Goal: Task Accomplishment & Management: Complete application form

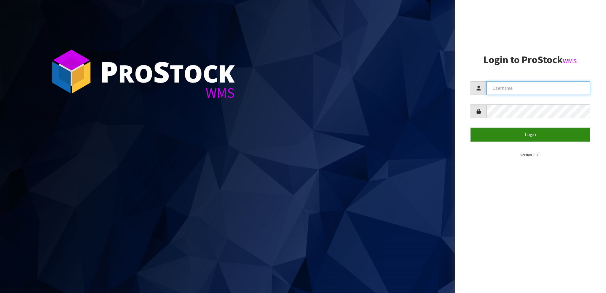
type input "SHEPHERD"
click at [488, 134] on button "Login" at bounding box center [530, 135] width 120 height 14
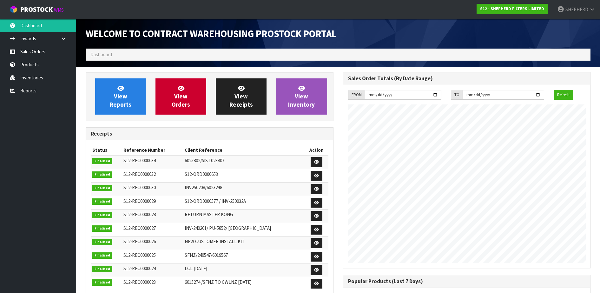
scroll to position [280, 257]
click at [35, 54] on link "Sales Orders" at bounding box center [38, 51] width 76 height 13
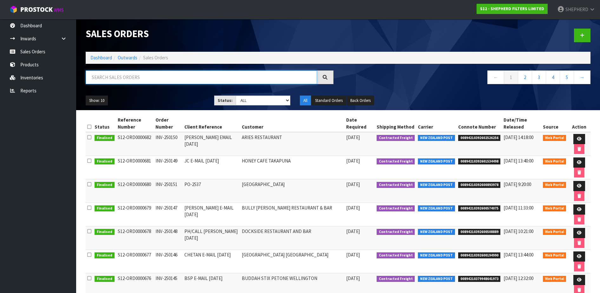
click at [122, 75] on input "text" at bounding box center [201, 77] width 231 height 14
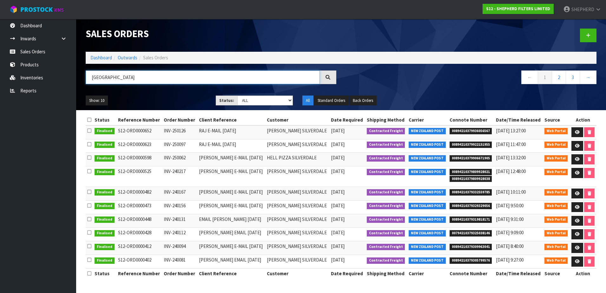
type input "[GEOGRAPHIC_DATA]"
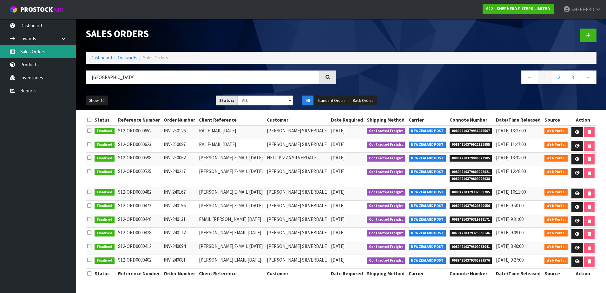
click at [33, 53] on link "Sales Orders" at bounding box center [38, 51] width 76 height 13
click at [39, 50] on link "Sales Orders" at bounding box center [38, 51] width 76 height 13
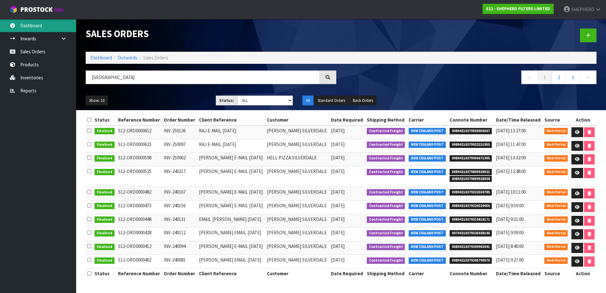
click at [36, 26] on link "Dashboard" at bounding box center [38, 25] width 76 height 13
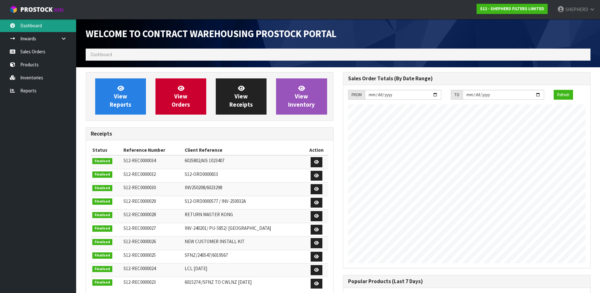
scroll to position [280, 257]
click at [44, 53] on link "Sales Orders" at bounding box center [38, 51] width 76 height 13
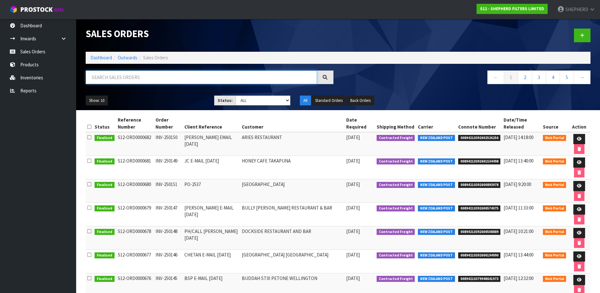
click at [116, 75] on input "text" at bounding box center [201, 77] width 231 height 14
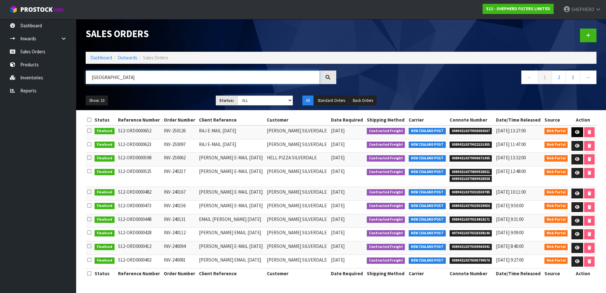
type input "[GEOGRAPHIC_DATA]"
click at [575, 132] on icon at bounding box center [577, 132] width 5 height 4
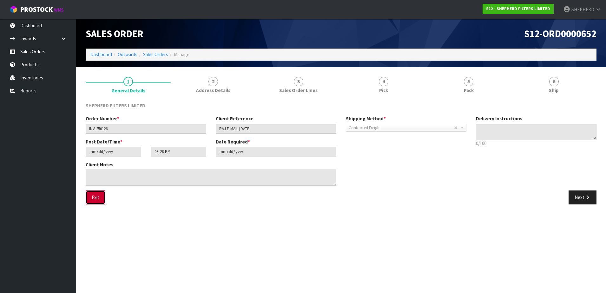
click at [100, 203] on button "Exit" at bounding box center [96, 197] width 20 height 14
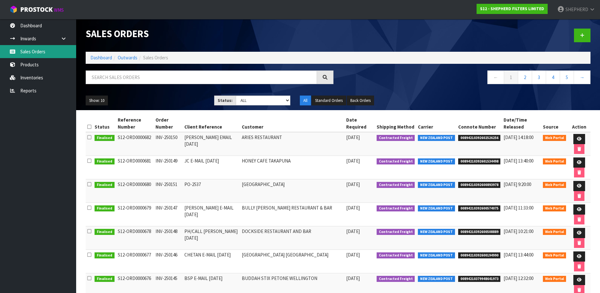
click at [29, 57] on link "Sales Orders" at bounding box center [38, 51] width 76 height 13
click at [586, 35] on link at bounding box center [582, 36] width 16 height 14
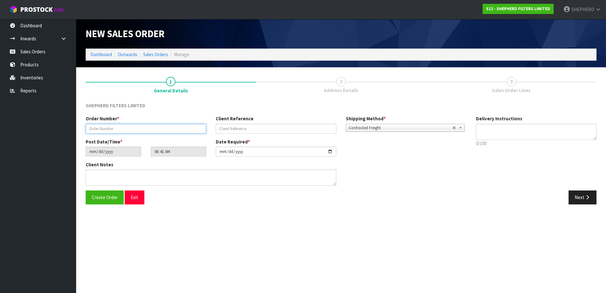
click at [167, 126] on input "text" at bounding box center [146, 129] width 121 height 10
click at [161, 130] on input "text" at bounding box center [146, 129] width 121 height 10
paste input "INV-250153"
type input "INV-250153"
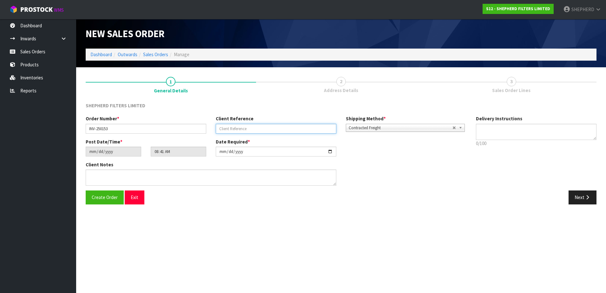
click at [252, 129] on input "text" at bounding box center [276, 129] width 121 height 10
paste input "RAJ E-MAIL [DATE]"
type input "RAJ E-MAIL [DATE]"
drag, startPoint x: 493, startPoint y: 134, endPoint x: 276, endPoint y: 146, distance: 217.3
click at [493, 133] on textarea at bounding box center [536, 132] width 121 height 16
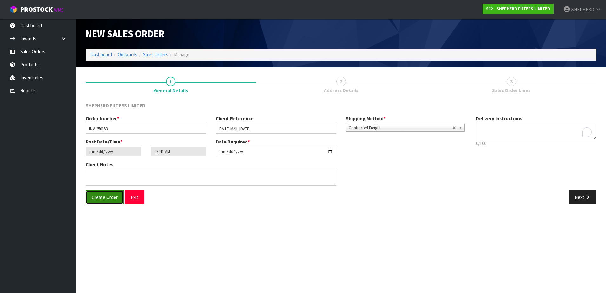
click at [105, 199] on span "Create Order" at bounding box center [105, 197] width 26 height 6
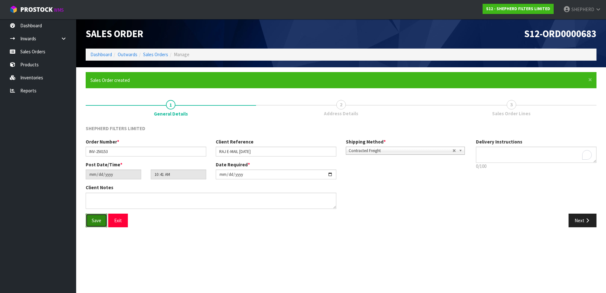
click at [95, 220] on span "Save" at bounding box center [97, 220] width 10 height 6
type input "12:41:00.000"
click at [588, 221] on icon "button" at bounding box center [587, 220] width 6 height 5
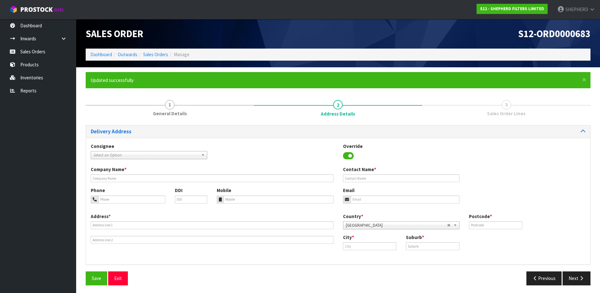
click at [193, 158] on div "Select an Option" at bounding box center [149, 155] width 116 height 8
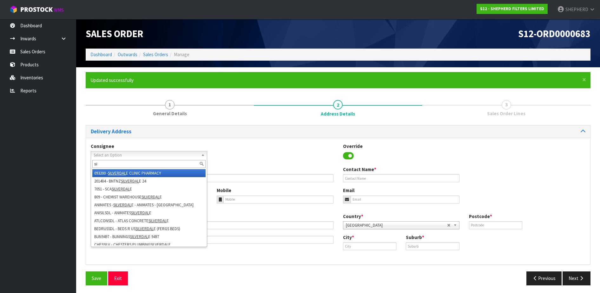
type input "s"
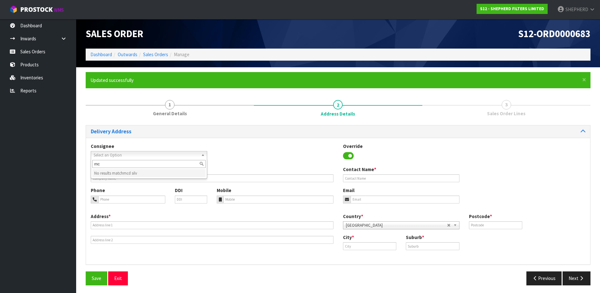
type input "m"
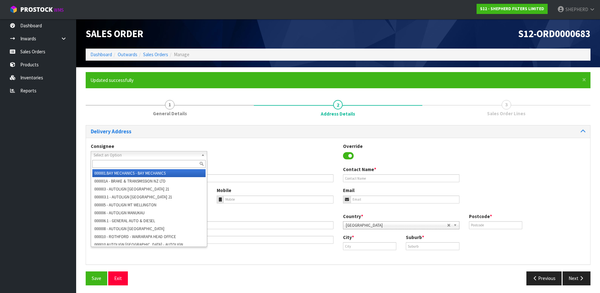
type input "c"
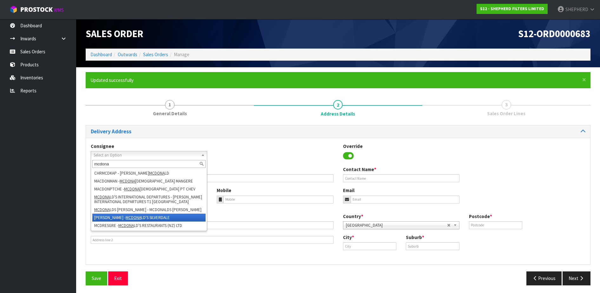
type input "mcdona"
click at [154, 215] on li "[PERSON_NAME] - MCDONA LD'S [GEOGRAPHIC_DATA]" at bounding box center [148, 217] width 113 height 8
type input "[PERSON_NAME] SILVERDALE"
type input "[PERSON_NAME] / KITCHEN"
type input "027 5688541"
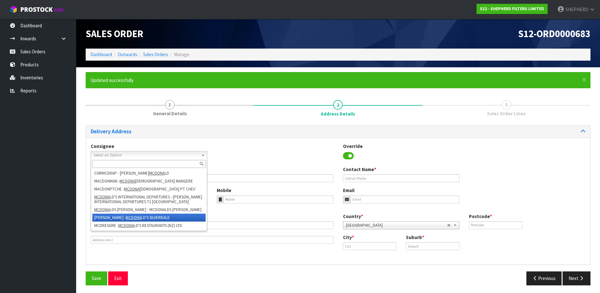
type input "[EMAIL_ADDRESS][DOMAIN_NAME]"
type input "[STREET_ADDRESS][PERSON_NAME]"
type input "932"
type input "[GEOGRAPHIC_DATA]"
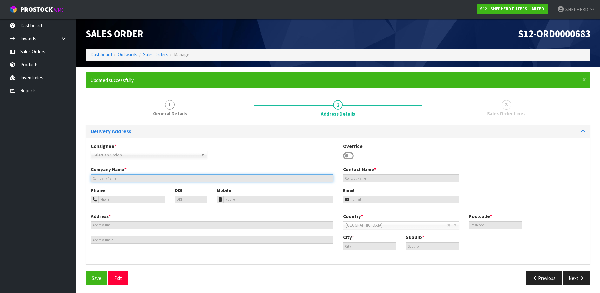
click at [170, 180] on input "text" at bounding box center [212, 178] width 243 height 8
click at [107, 179] on input "text" at bounding box center [212, 178] width 243 height 8
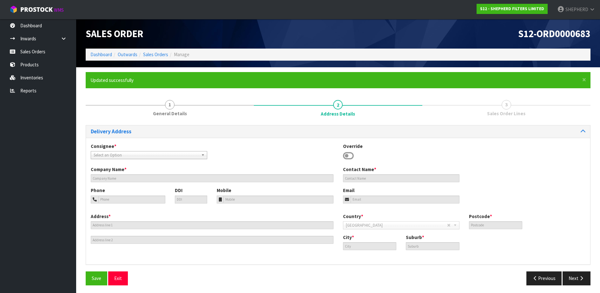
click at [351, 156] on icon at bounding box center [348, 156] width 11 height 10
click at [347, 156] on icon at bounding box center [348, 156] width 11 height 10
drag, startPoint x: 346, startPoint y: 155, endPoint x: 353, endPoint y: 156, distance: 6.5
click at [353, 156] on icon at bounding box center [348, 156] width 11 height 10
click at [351, 156] on icon at bounding box center [348, 156] width 11 height 10
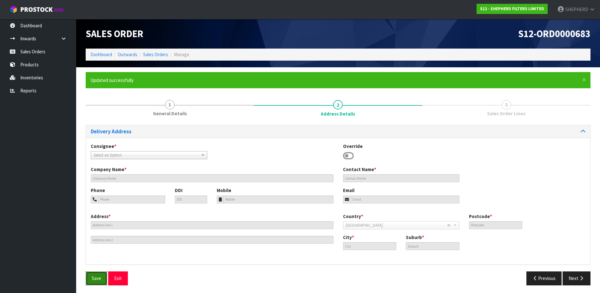
click at [94, 279] on span "Save" at bounding box center [97, 278] width 10 height 6
click at [121, 281] on button "Exit" at bounding box center [118, 278] width 20 height 14
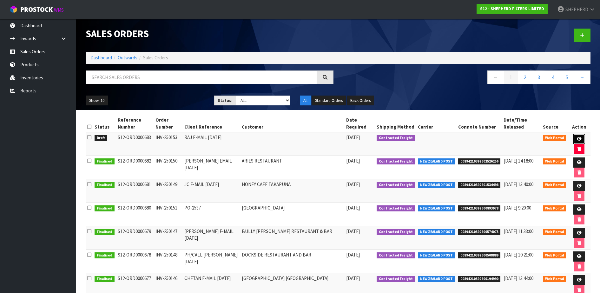
click at [579, 138] on icon at bounding box center [579, 139] width 5 height 4
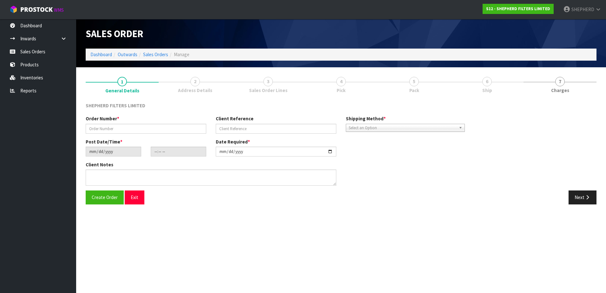
type input "INV-250153"
type input "RAJ E-MAIL [DATE]"
type input "[DATE]"
type input "14:41:00.000"
type input "[DATE]"
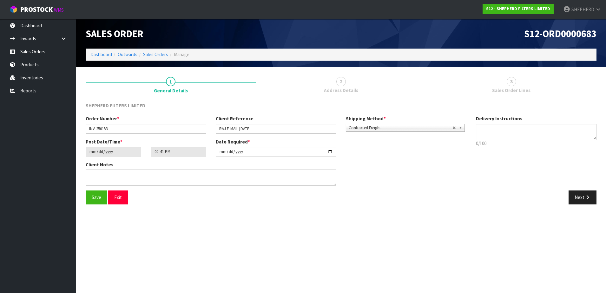
click at [342, 80] on span "2" at bounding box center [341, 82] width 10 height 10
click at [96, 201] on button "Save" at bounding box center [97, 197] width 22 height 14
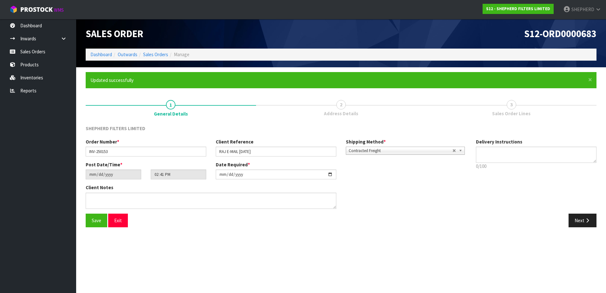
type input "16:41:00.000"
click at [576, 217] on button "Next" at bounding box center [582, 220] width 28 height 14
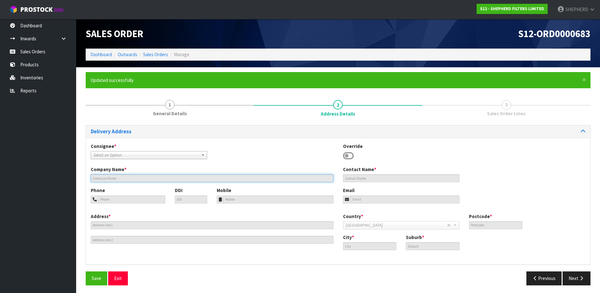
click at [125, 177] on input "text" at bounding box center [212, 178] width 243 height 8
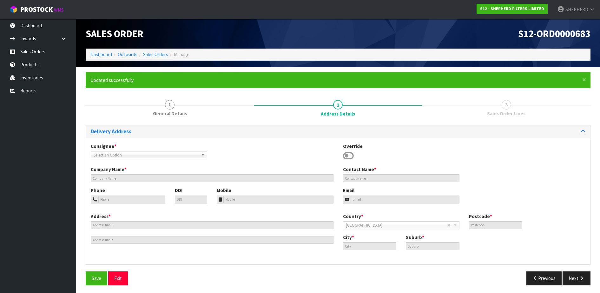
click at [348, 154] on icon at bounding box center [348, 156] width 11 height 10
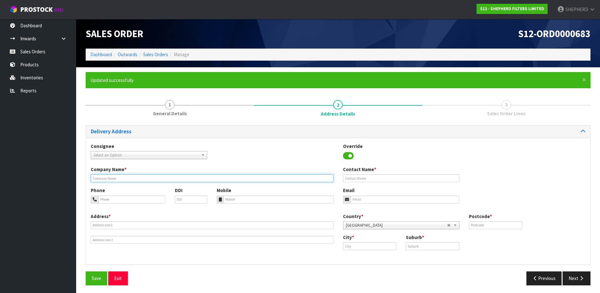
click at [203, 178] on input "text" at bounding box center [212, 178] width 243 height 8
type input "[PERSON_NAME] SILVERDALE"
click at [365, 178] on input "text" at bounding box center [401, 178] width 116 height 8
type input "RAJ / KITCHEN"
click at [106, 201] on input "tel" at bounding box center [131, 199] width 67 height 8
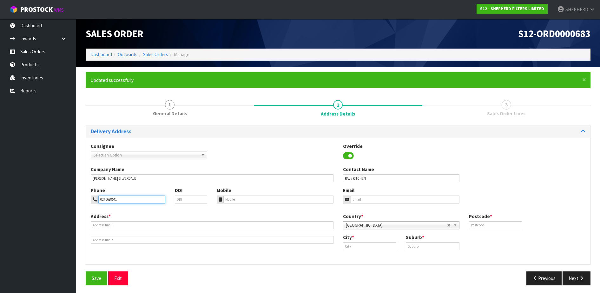
type input "027 5688541"
click at [360, 198] on input "email" at bounding box center [404, 199] width 109 height 8
type input "[EMAIL_ADDRESS][DOMAIN_NAME]"
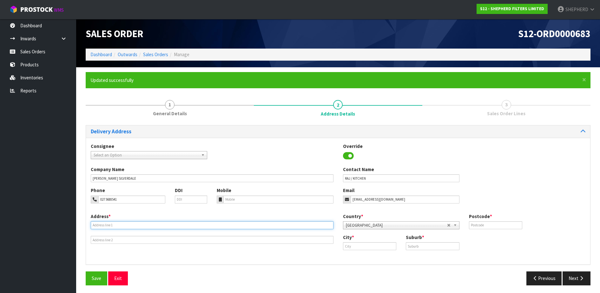
click at [129, 224] on input "text" at bounding box center [212, 225] width 243 height 8
type input "[STREET_ADDRESS][PERSON_NAME]"
click at [482, 224] on input "text" at bounding box center [496, 225] width 54 height 8
type input "932"
click at [349, 246] on input "text" at bounding box center [370, 246] width 54 height 8
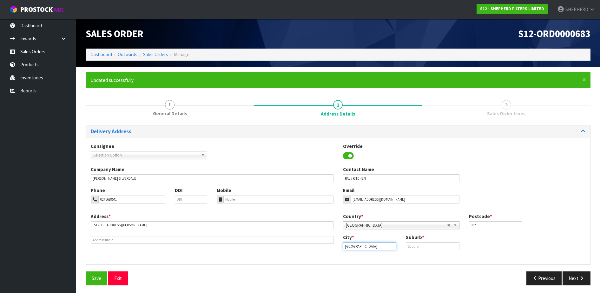
type input "[GEOGRAPHIC_DATA]"
click at [419, 245] on input "text" at bounding box center [433, 246] width 54 height 8
type input "[GEOGRAPHIC_DATA]"
click at [470, 225] on input "932" at bounding box center [496, 225] width 54 height 8
type input "0932"
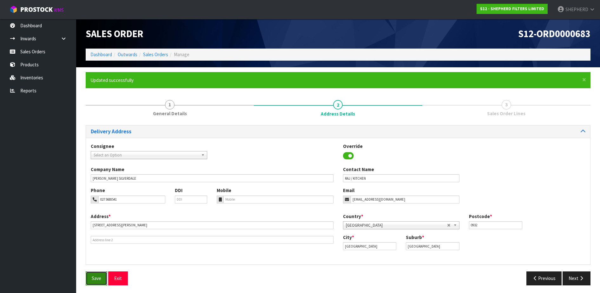
click at [95, 279] on span "Save" at bounding box center [97, 278] width 10 height 6
click at [575, 277] on button "Next" at bounding box center [576, 278] width 28 height 14
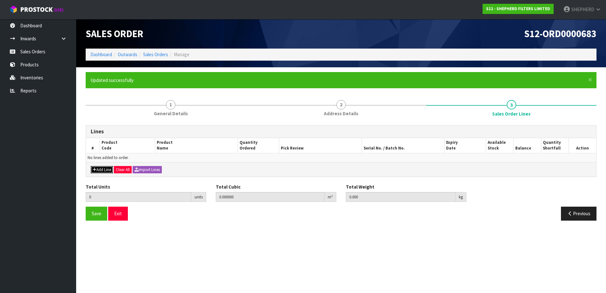
click at [108, 168] on button "Add Line" at bounding box center [102, 170] width 22 height 8
type input "0"
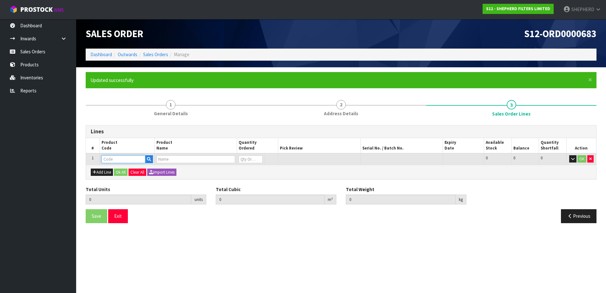
click at [129, 156] on input "text" at bounding box center [123, 159] width 44 height 8
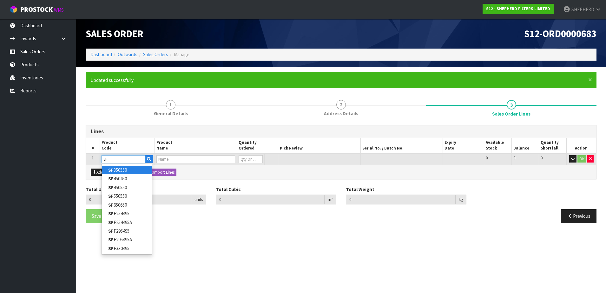
type input "S"
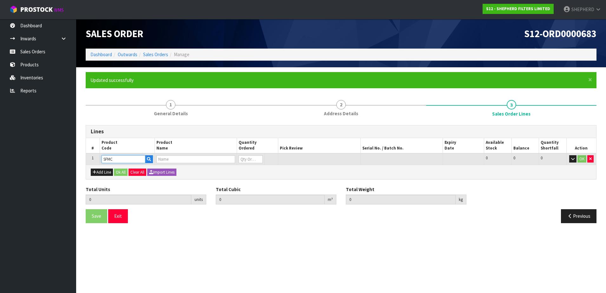
type input "SFMCD"
type input "0.000000"
type input "0.000"
type input "SHEPHERD FILTERS 300 X 550 ( FULL CARTON )"
type input "0"
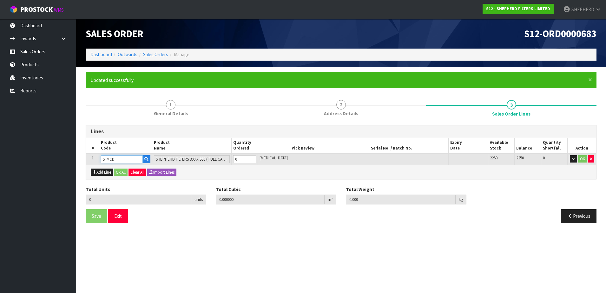
type input "SFMCD"
drag, startPoint x: 250, startPoint y: 162, endPoint x: 238, endPoint y: 160, distance: 12.9
click at [238, 160] on td "0" at bounding box center [244, 159] width 26 height 12
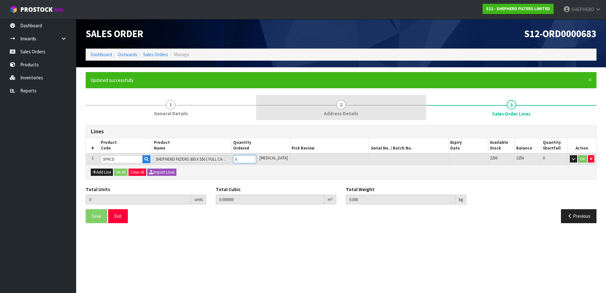
type input "1"
type input "0.002146"
type input "0.04"
type input "1"
type input "15"
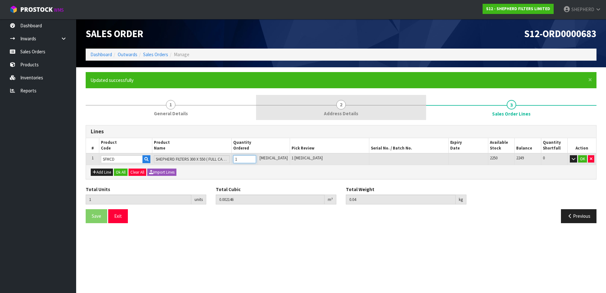
type input "0.03219"
type input "0.6"
type input "15"
type input "150"
type input "0.11284"
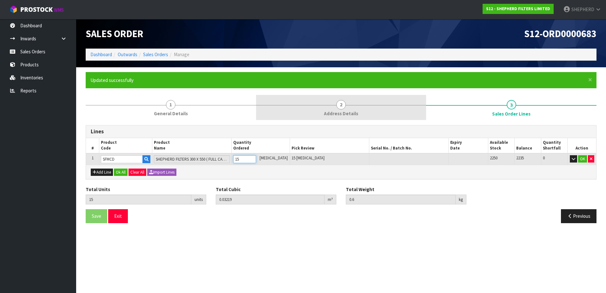
type input "6"
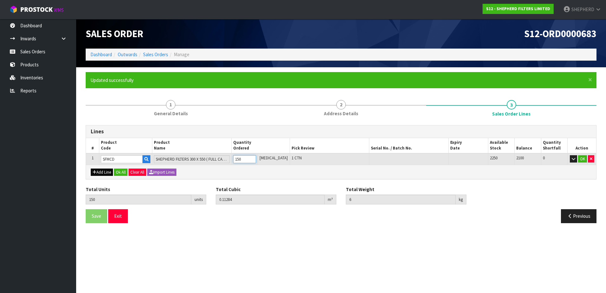
type input "150"
click at [102, 171] on button "Add Line" at bounding box center [102, 172] width 22 height 8
type input "0"
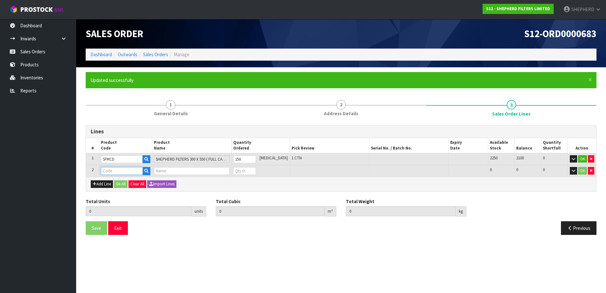
click at [106, 169] on input "text" at bounding box center [122, 171] width 42 height 8
click at [592, 171] on button "button" at bounding box center [591, 171] width 6 height 8
type input "150"
type input "0.11284"
type input "6"
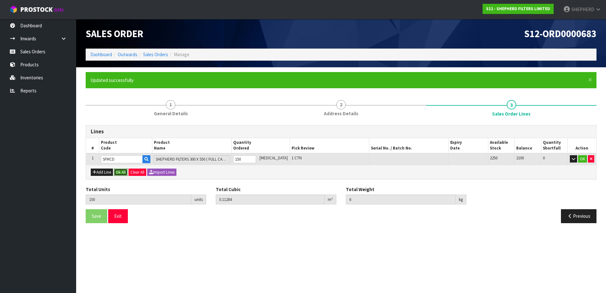
click at [119, 171] on button "Ok All" at bounding box center [121, 172] width 14 height 8
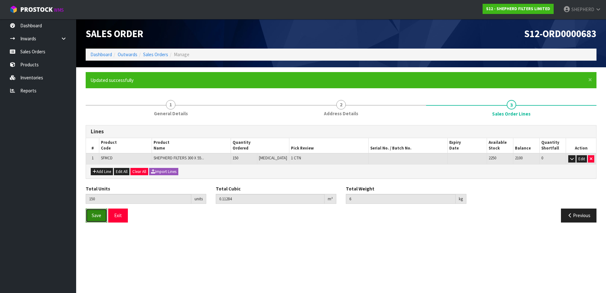
click at [94, 212] on span "Save" at bounding box center [97, 215] width 10 height 6
click at [119, 216] on button "Exit" at bounding box center [118, 215] width 20 height 14
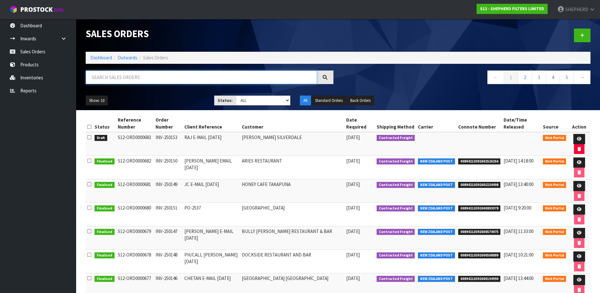
click at [154, 80] on input "text" at bounding box center [201, 77] width 231 height 14
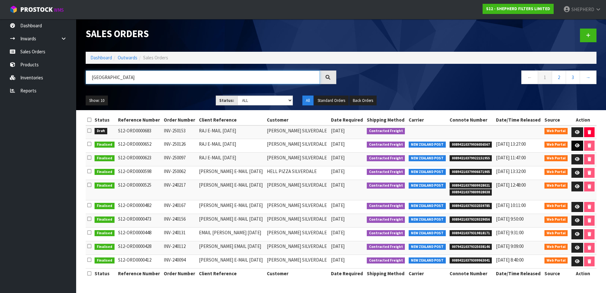
type input "[GEOGRAPHIC_DATA]"
click at [575, 145] on icon at bounding box center [577, 145] width 5 height 4
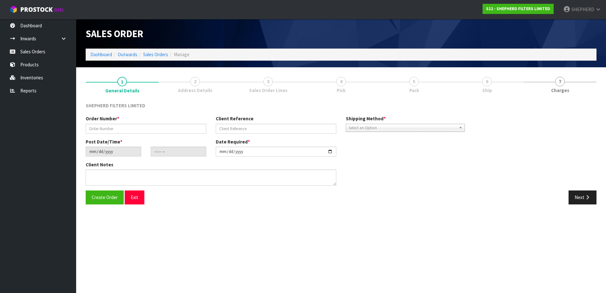
type input "INV-250126"
type input "RAJ E-MAIL [DATE]"
type input "[DATE]"
type input "15:28:00.000"
type input "[DATE]"
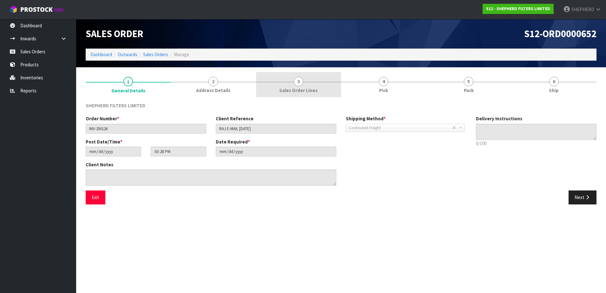
click at [299, 81] on span "3" at bounding box center [299, 82] width 10 height 10
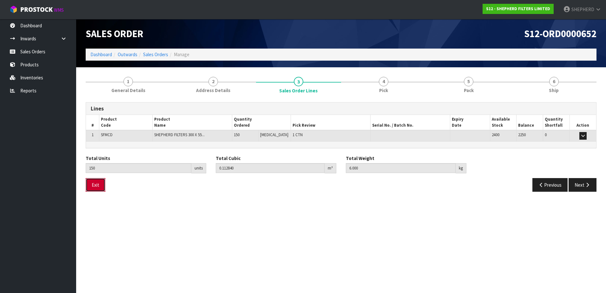
click at [96, 183] on button "Exit" at bounding box center [96, 185] width 20 height 14
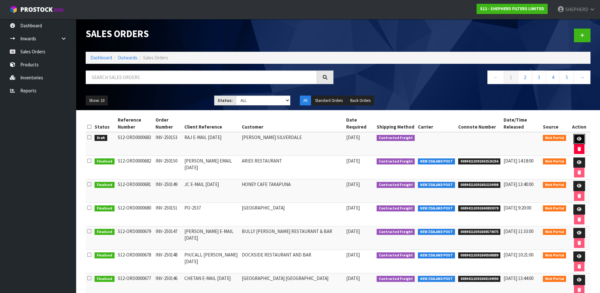
click at [580, 141] on icon at bounding box center [579, 139] width 5 height 4
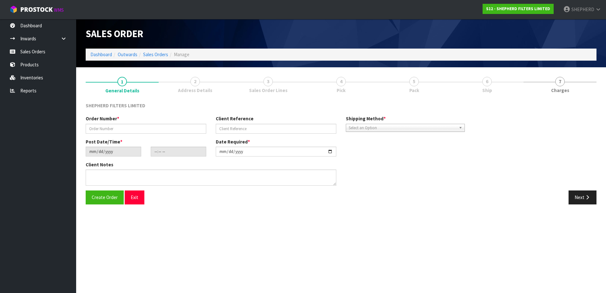
type input "INV-250153"
type input "RAJ E-MAIL [DATE]"
type input "[DATE]"
type input "20:41:00.000"
type input "[DATE]"
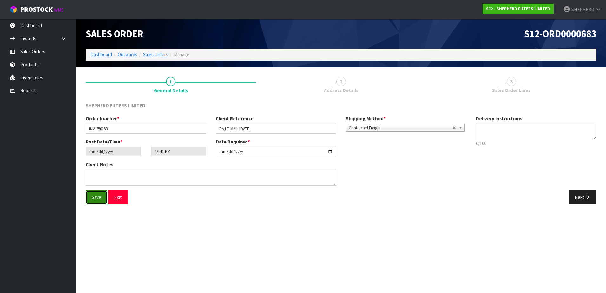
click at [95, 196] on span "Save" at bounding box center [97, 197] width 10 height 6
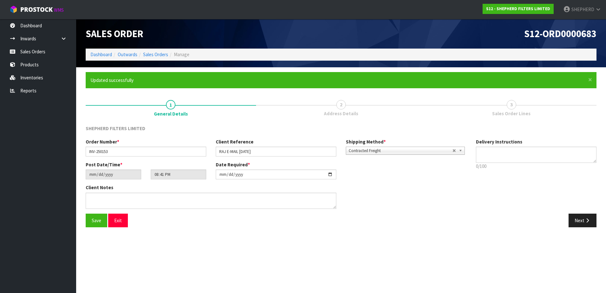
type input "22:41:00.000"
click at [574, 216] on button "Next" at bounding box center [582, 220] width 28 height 14
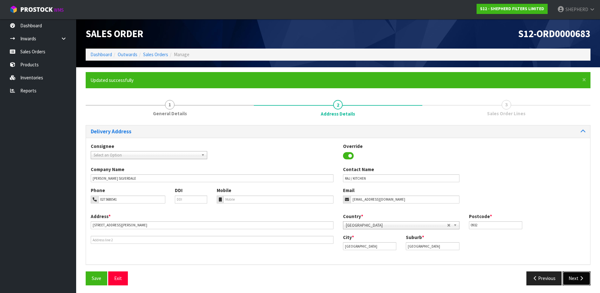
click at [578, 277] on icon "button" at bounding box center [581, 278] width 6 height 5
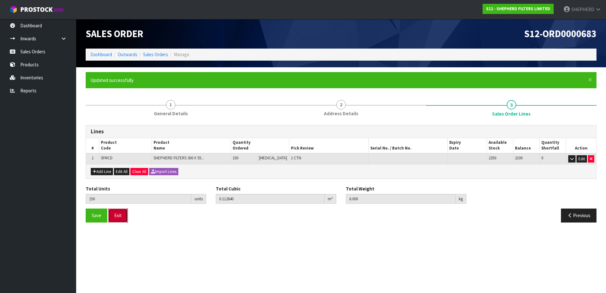
click at [115, 213] on button "Exit" at bounding box center [118, 215] width 20 height 14
